Goal: Information Seeking & Learning: Learn about a topic

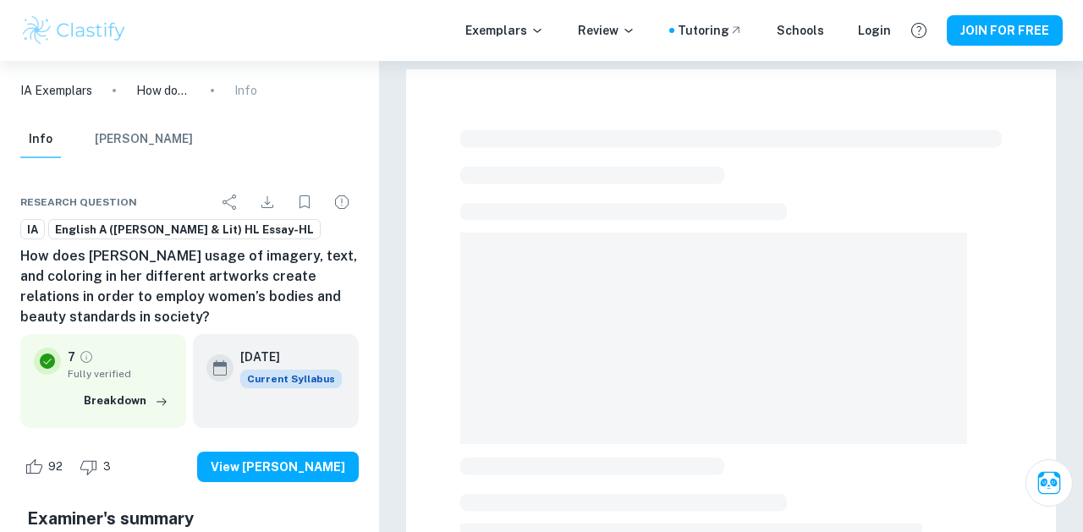
scroll to position [465, 0]
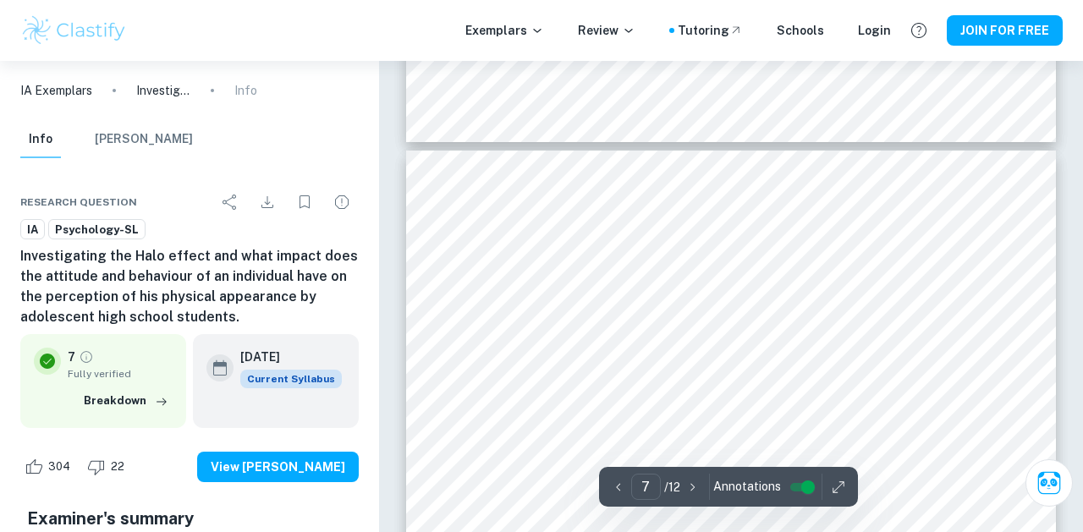
scroll to position [5727, 0]
